Goal: Task Accomplishment & Management: Use online tool/utility

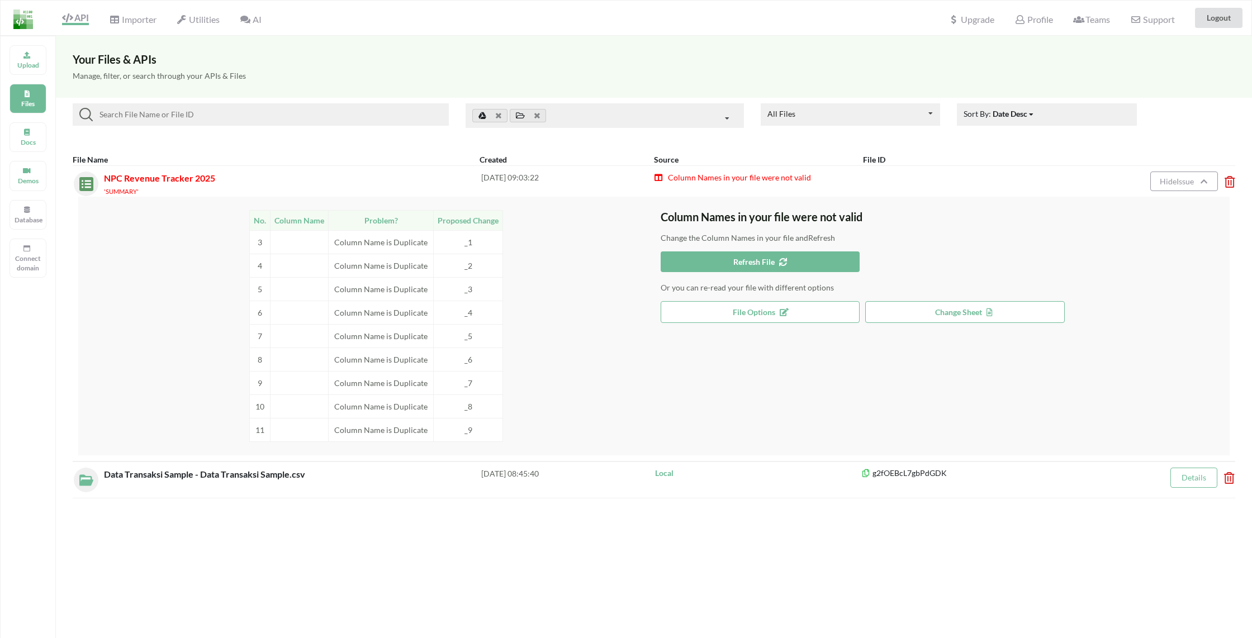
click at [173, 131] on div "All Files All Files Uploaded by you Shared with you Sort By: Date Desc Date Des…" at bounding box center [654, 121] width 1162 height 36
click at [340, 145] on div "All Files All Files Uploaded by you Shared with you Sort By: Date Desc Date Des…" at bounding box center [654, 123] width 1196 height 50
click at [663, 69] on div "Manage, filter, or search through your APIs & Files" at bounding box center [654, 82] width 1196 height 32
click at [28, 60] on p "Upload" at bounding box center [28, 65] width 27 height 10
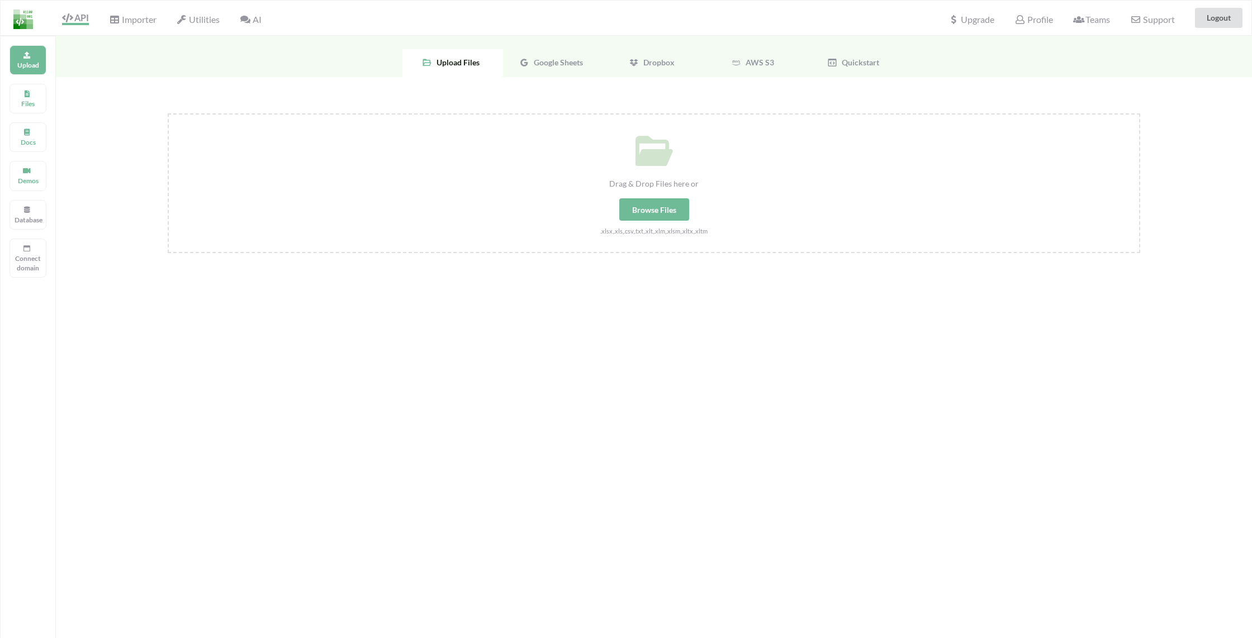
click at [559, 59] on span "Google Sheets" at bounding box center [556, 63] width 54 height 10
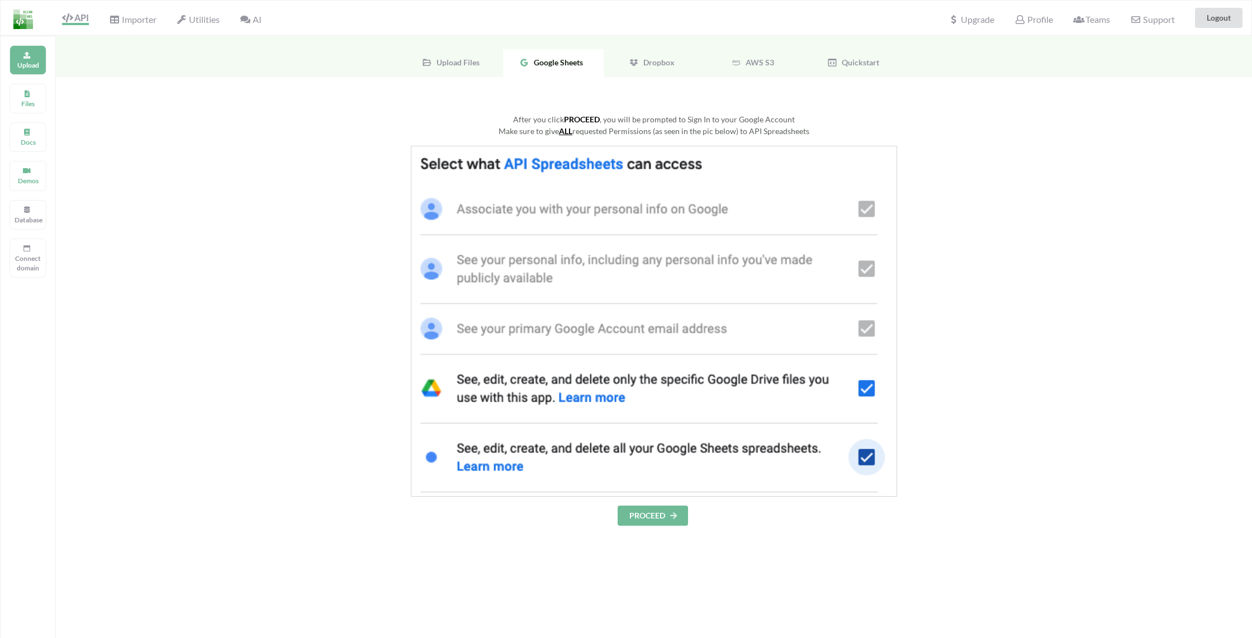
drag, startPoint x: 1011, startPoint y: 187, endPoint x: 1017, endPoint y: 259, distance: 72.9
click at [1010, 187] on div at bounding box center [654, 321] width 972 height 351
click at [21, 99] on p "Files" at bounding box center [28, 104] width 27 height 10
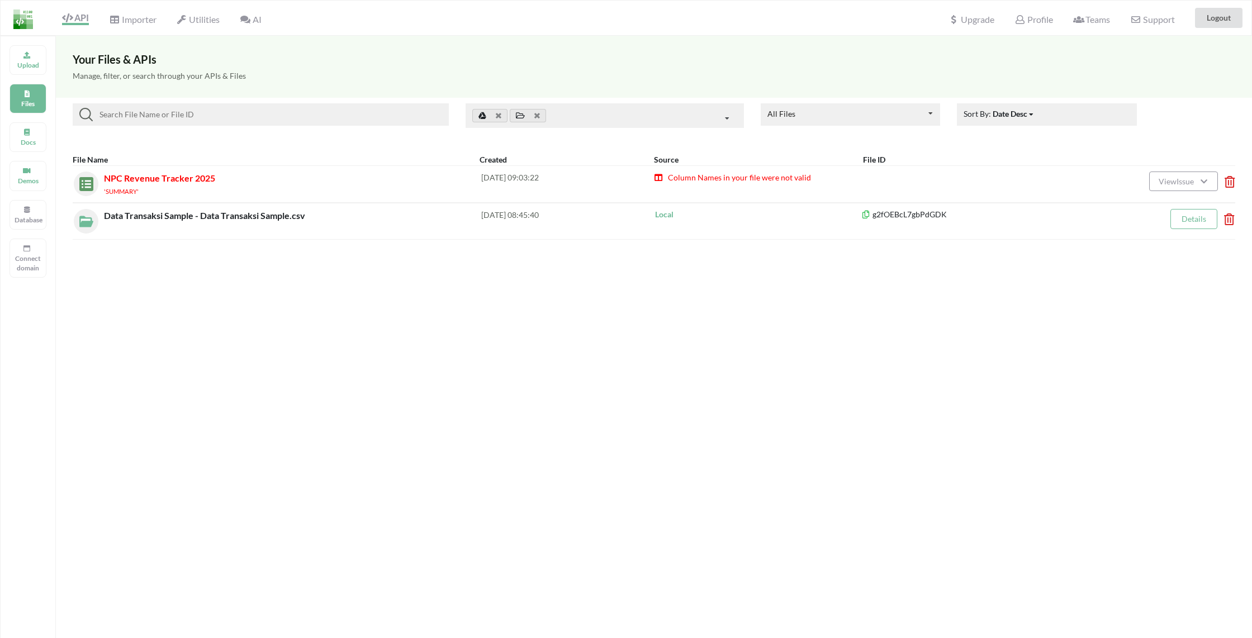
click at [1228, 179] on icon at bounding box center [1225, 178] width 3 height 4
click at [1171, 124] on button "Delete File" at bounding box center [1156, 118] width 60 height 20
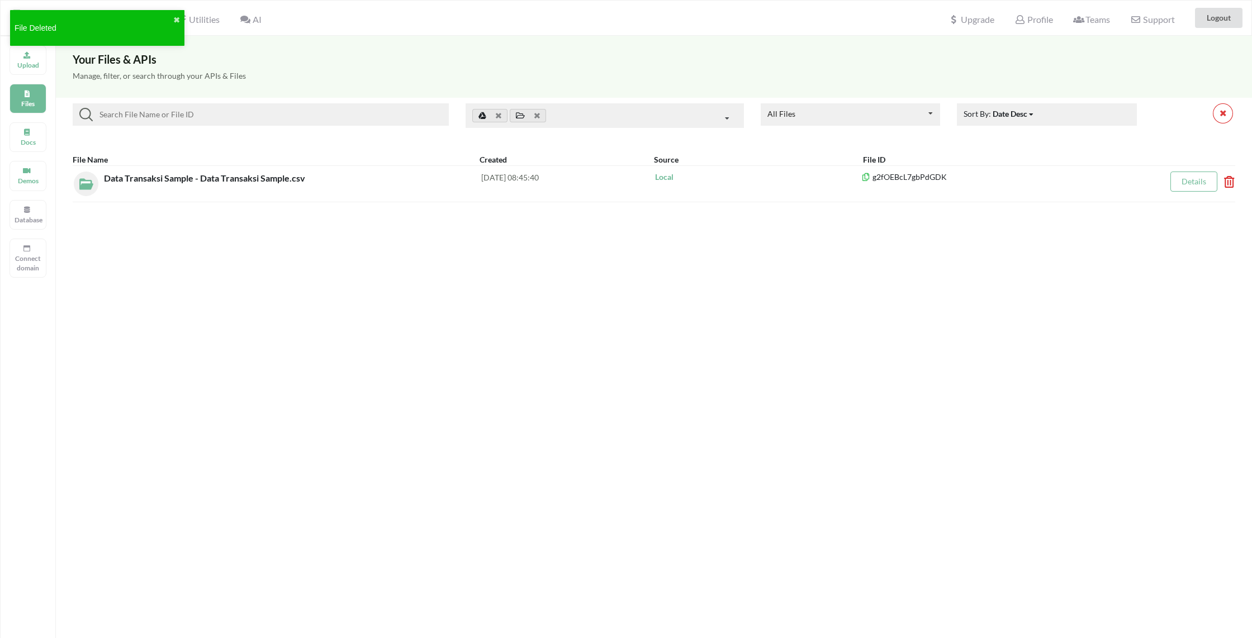
drag, startPoint x: 331, startPoint y: 307, endPoint x: 322, endPoint y: 270, distance: 37.5
click at [331, 307] on div "Your Files & APIs Manage, filter, or search through your APIs & Files All Files…" at bounding box center [654, 355] width 1196 height 638
click at [707, 292] on div "Your Files & APIs Manage, filter, or search through your APIs & Files All Files…" at bounding box center [654, 355] width 1196 height 638
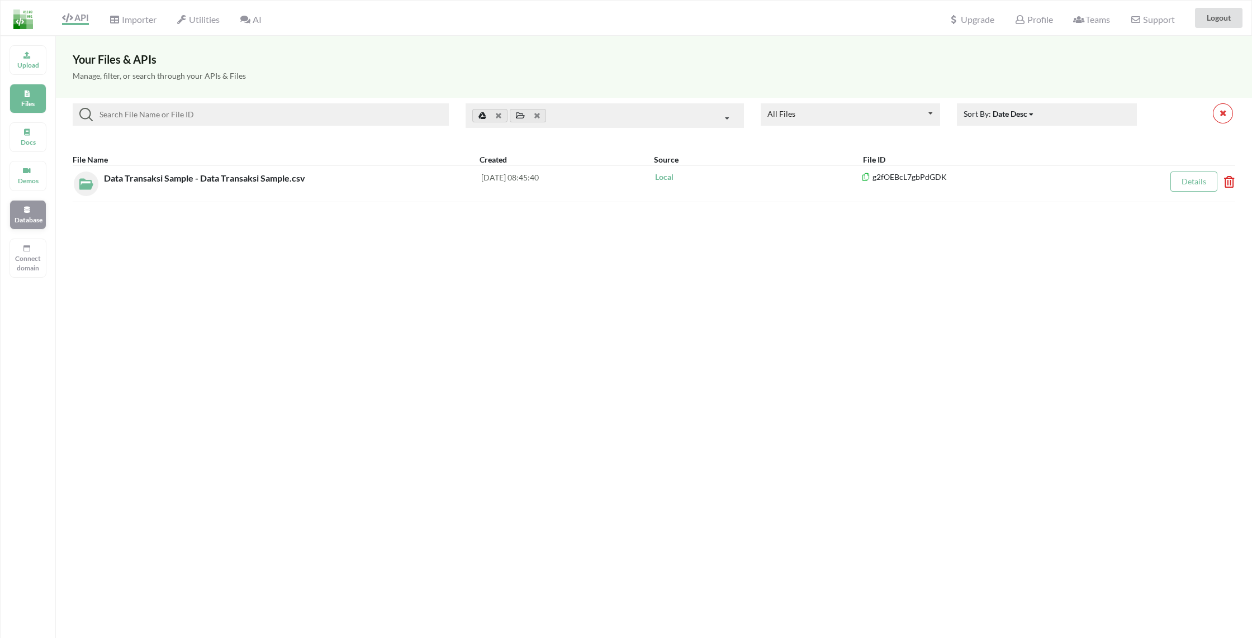
click at [32, 203] on div "Database" at bounding box center [28, 215] width 37 height 30
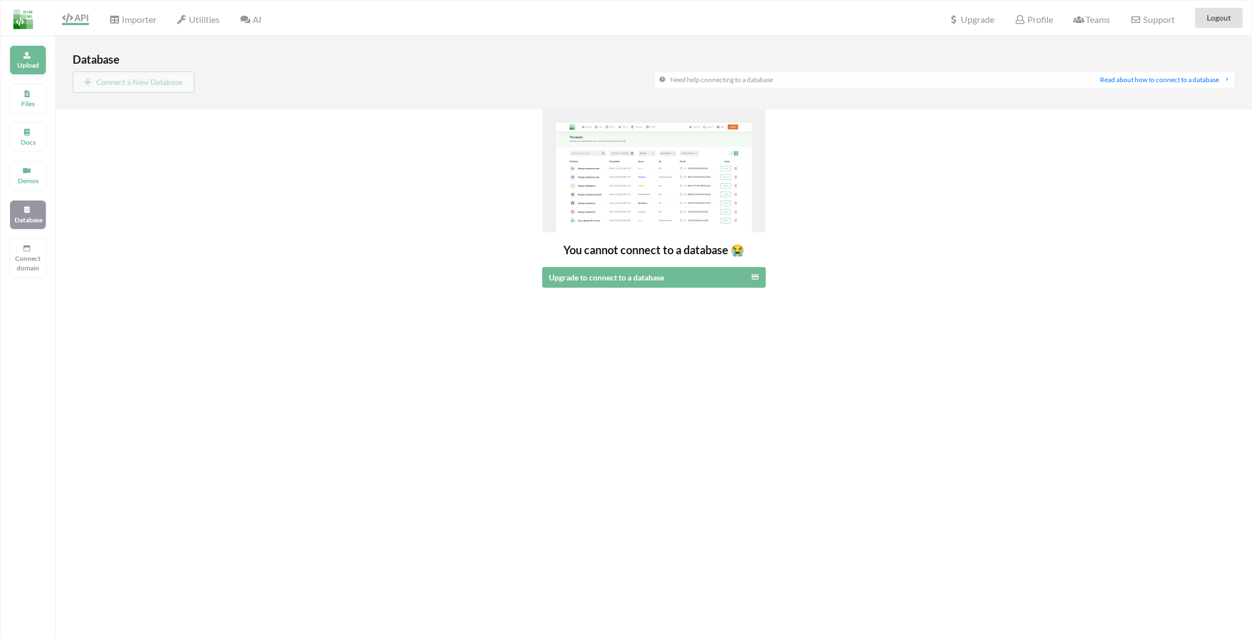
click at [39, 53] on div "Upload" at bounding box center [28, 60] width 37 height 30
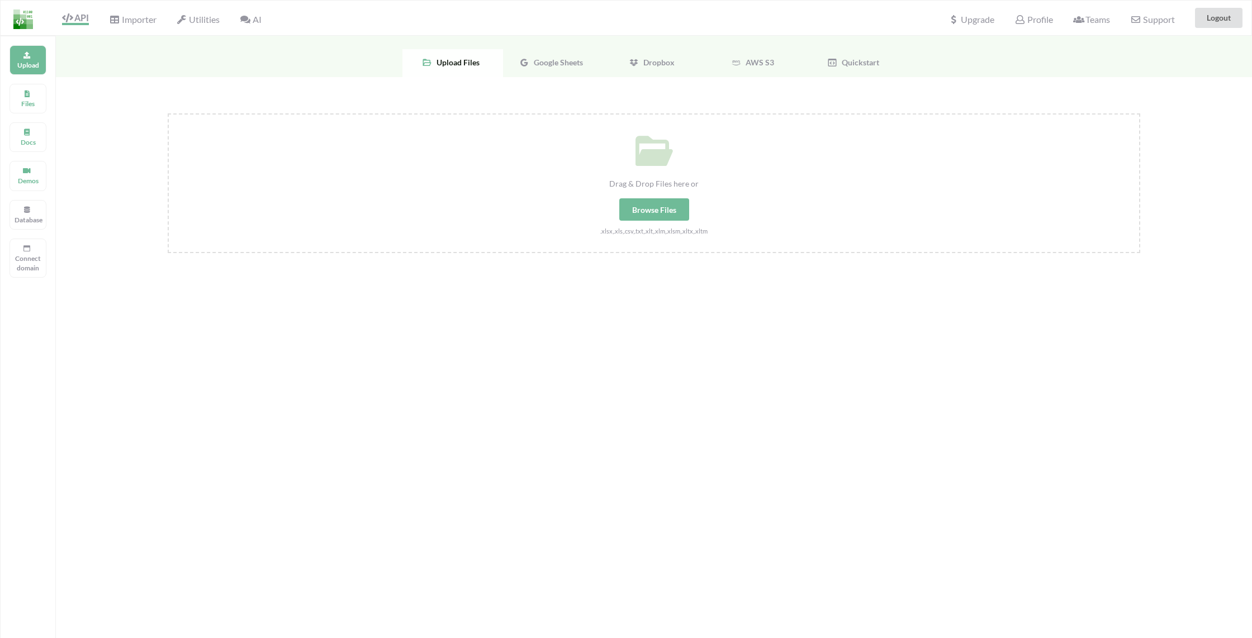
click at [556, 63] on span "Google Sheets" at bounding box center [556, 63] width 54 height 10
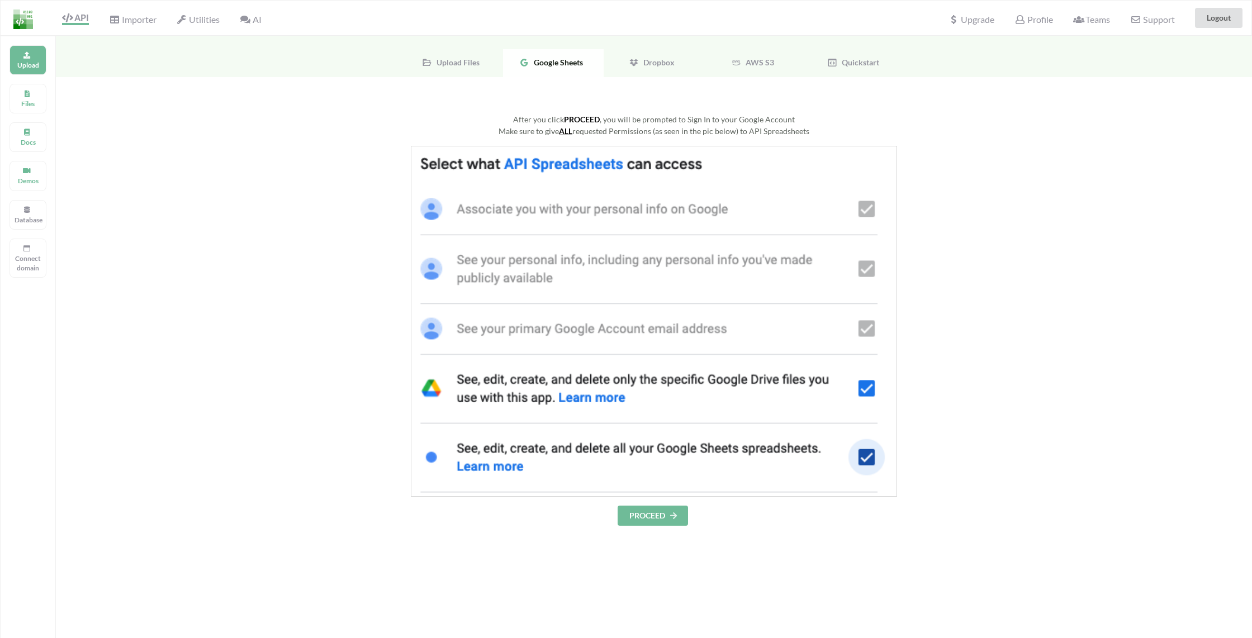
click at [345, 141] on div "After you click PROCEED , you will be prompted to Sign In to your Google Accoun…" at bounding box center [654, 319] width 972 height 412
click at [448, 60] on span "Upload Files" at bounding box center [456, 63] width 48 height 10
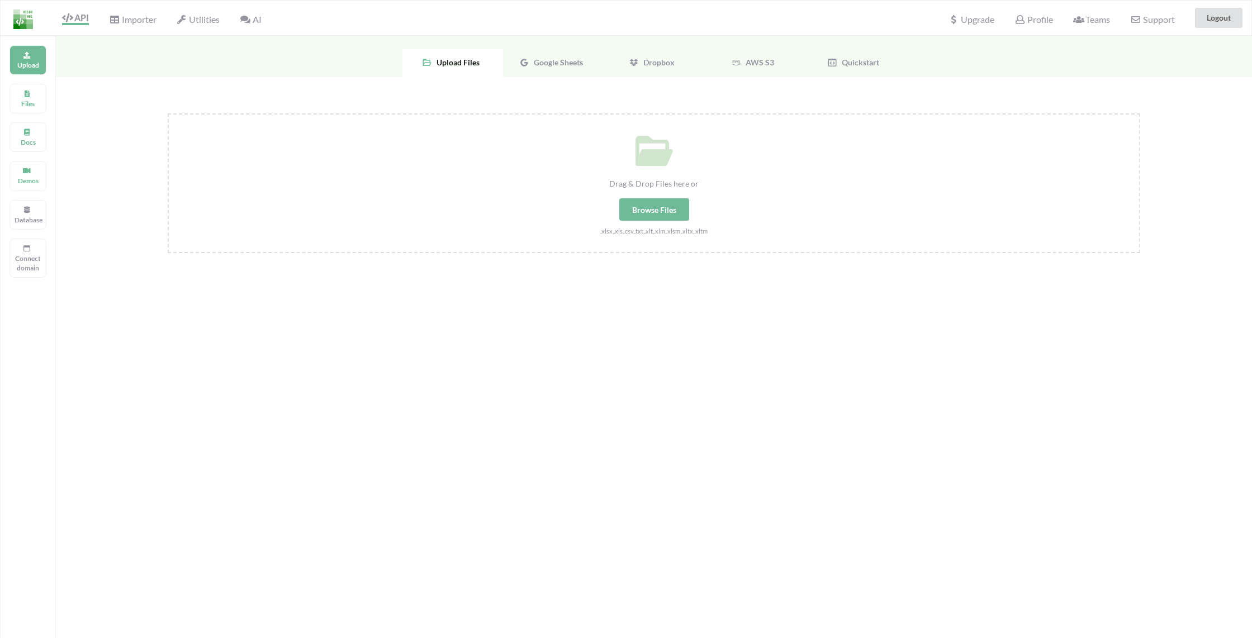
click at [561, 60] on span "Google Sheets" at bounding box center [556, 63] width 54 height 10
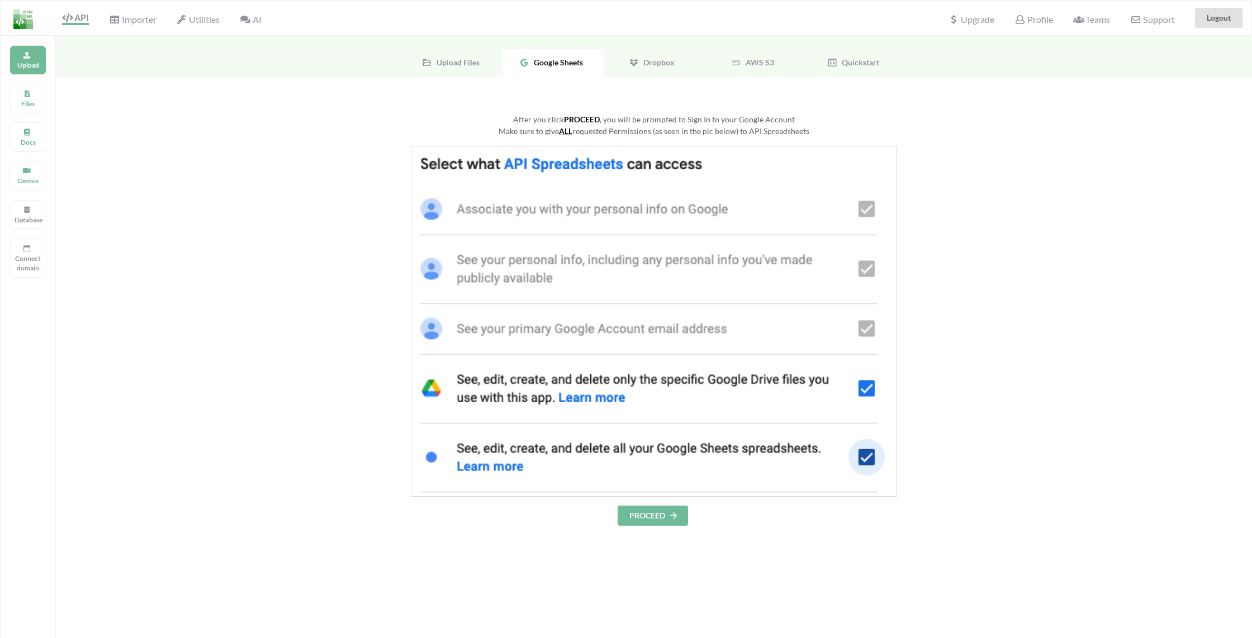
click at [281, 74] on div at bounding box center [229, 63] width 346 height 28
drag, startPoint x: 979, startPoint y: 123, endPoint x: 982, endPoint y: 86, distance: 37.0
click at [979, 123] on div "After you click PROCEED , you will be prompted to Sign In to your Google Account" at bounding box center [654, 119] width 972 height 12
